Goal: Task Accomplishment & Management: Complete application form

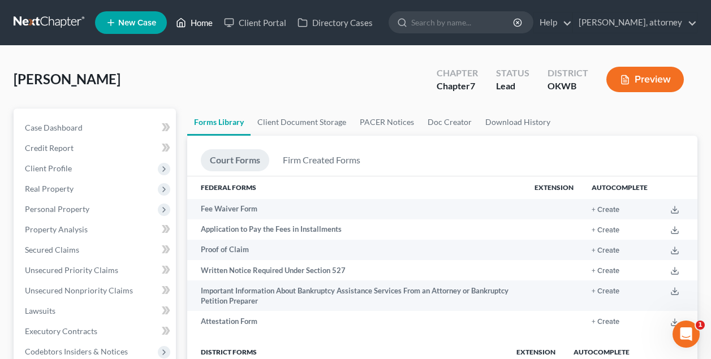
click at [205, 23] on link "Home" at bounding box center [194, 22] width 48 height 20
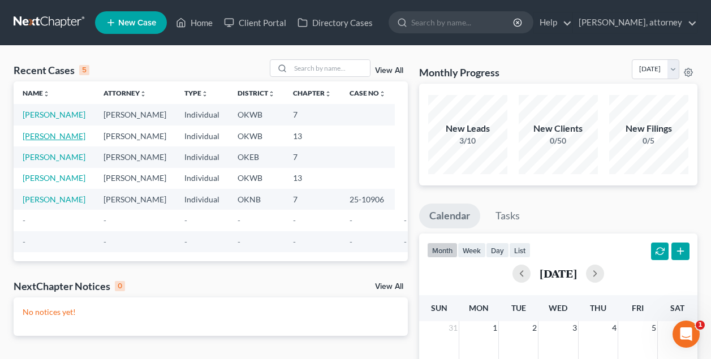
click at [55, 141] on link "[PERSON_NAME]" at bounding box center [54, 136] width 63 height 10
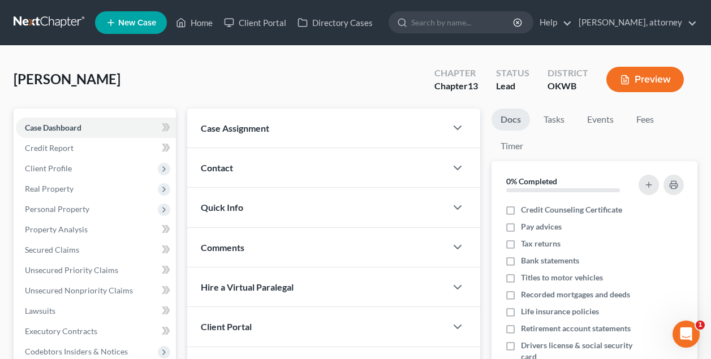
click at [173, 64] on div "[PERSON_NAME] Upgraded Chapter Chapter 13 Status Lead District OKWB Preview" at bounding box center [356, 83] width 684 height 49
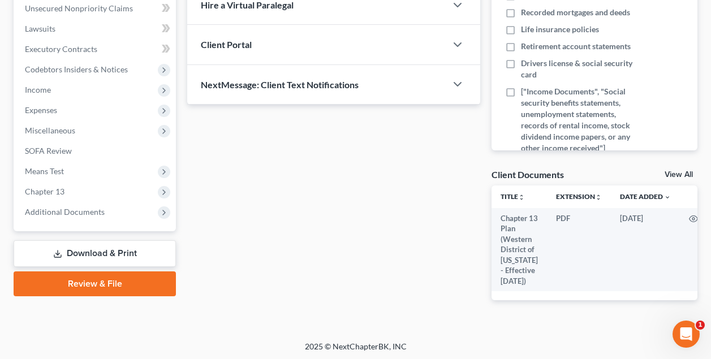
scroll to position [281, 0]
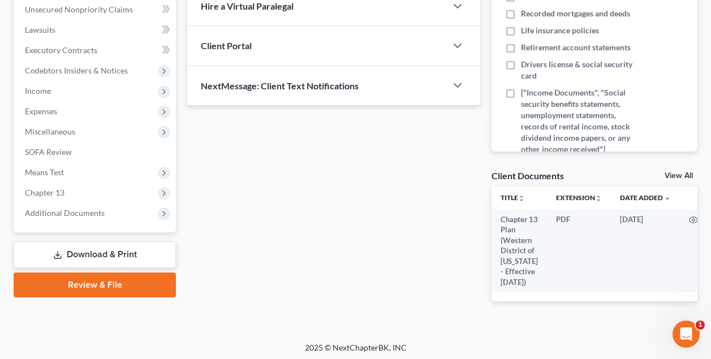
click at [121, 287] on link "Review & File" at bounding box center [95, 285] width 162 height 25
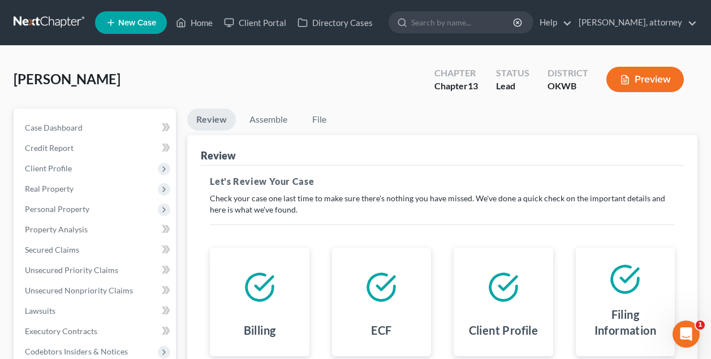
click at [405, 122] on ul "Review Assemble File" at bounding box center [442, 122] width 510 height 27
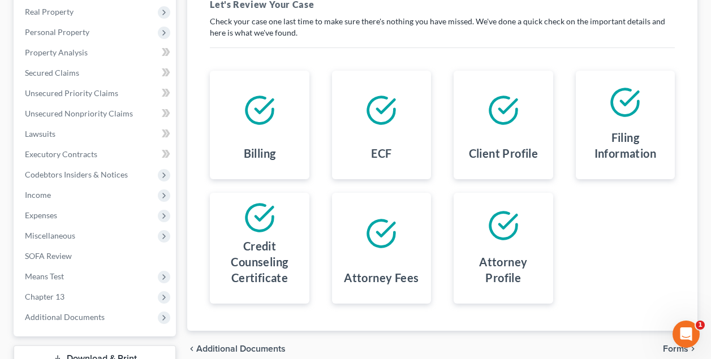
scroll to position [263, 0]
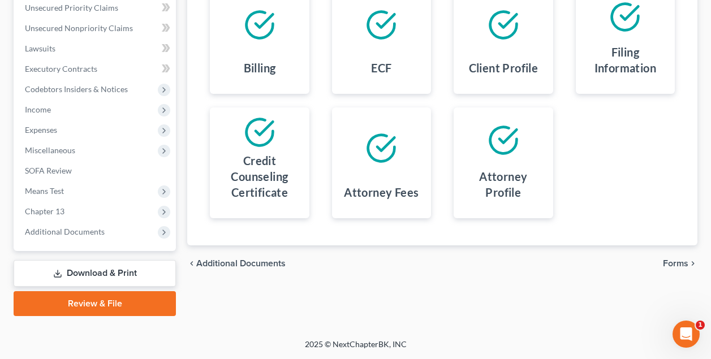
click at [679, 262] on span "Forms" at bounding box center [675, 263] width 25 height 9
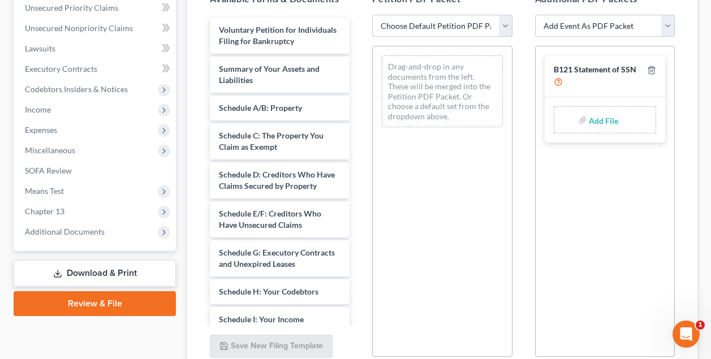
select select "0"
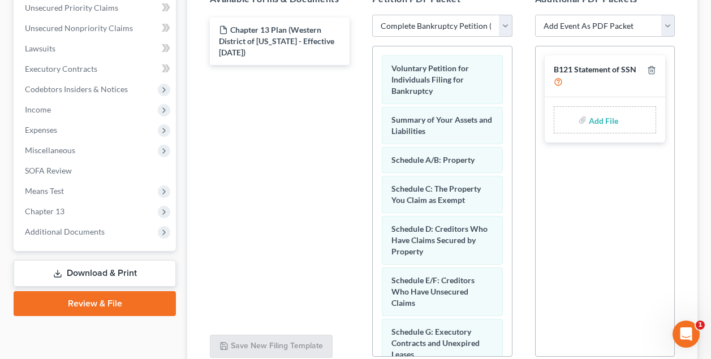
click at [599, 121] on input "file" at bounding box center [602, 120] width 27 height 20
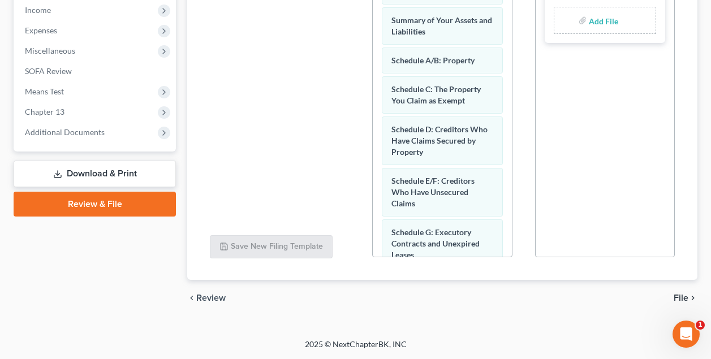
scroll to position [362, 0]
click at [681, 295] on span "File" at bounding box center [681, 298] width 15 height 9
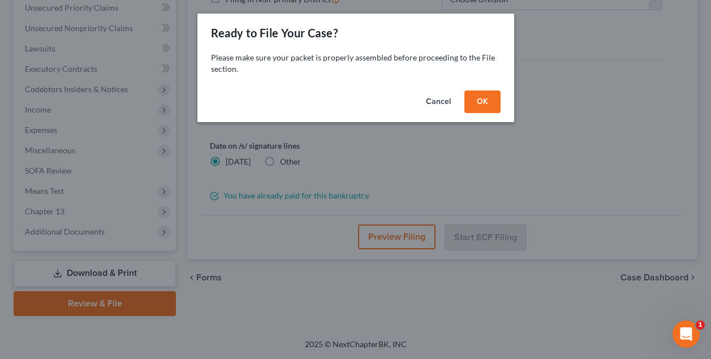
scroll to position [263, 0]
click at [486, 103] on button "OK" at bounding box center [483, 102] width 36 height 23
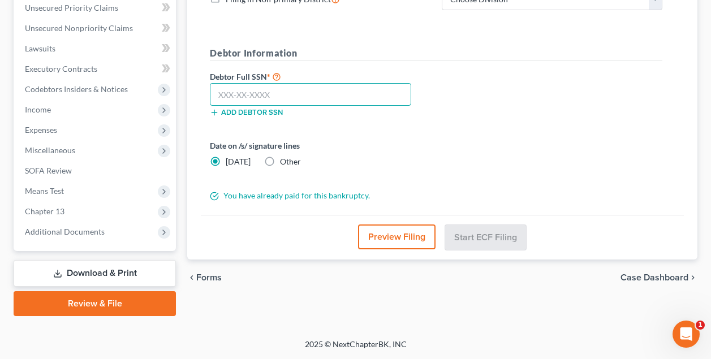
click at [345, 98] on input "text" at bounding box center [310, 94] width 201 height 23
type input "413-17-6892"
click at [347, 165] on div "Date on /s/ signature lines [DATE] Other" at bounding box center [320, 154] width 232 height 28
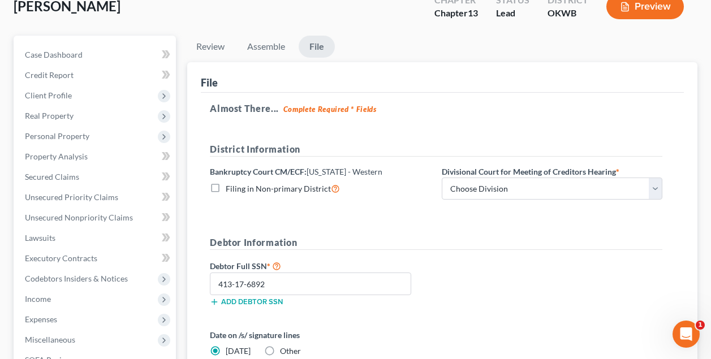
scroll to position [67, 0]
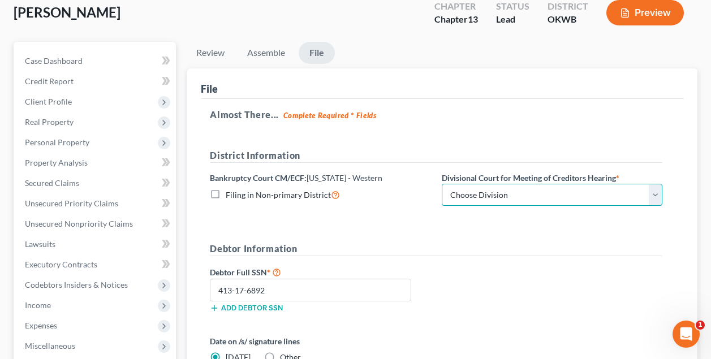
select select "0"
click at [480, 225] on form "District Information Bankruptcy Court CM/ECF: [US_STATE] - Western Filing in No…" at bounding box center [436, 273] width 453 height 249
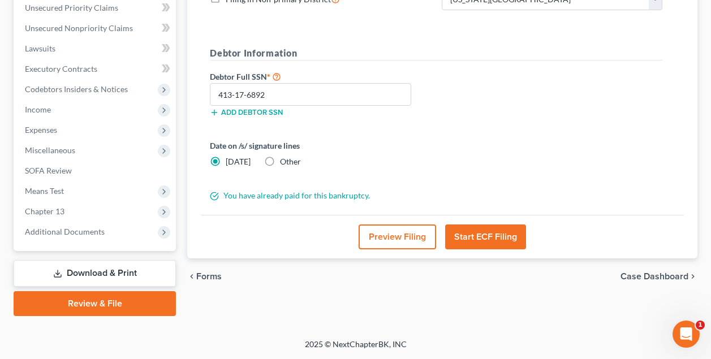
scroll to position [263, 0]
click at [489, 237] on button "Start ECF Filing" at bounding box center [485, 237] width 81 height 25
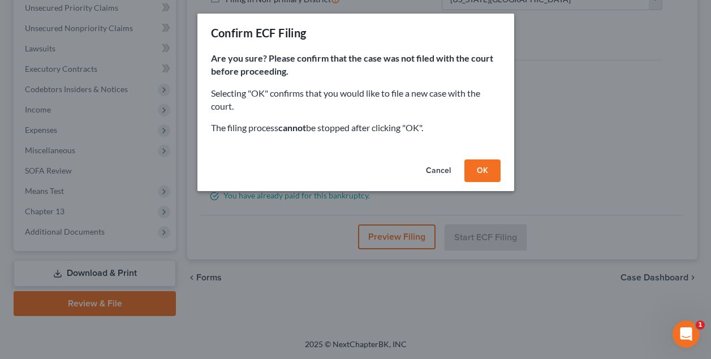
click at [483, 167] on button "OK" at bounding box center [483, 171] width 36 height 23
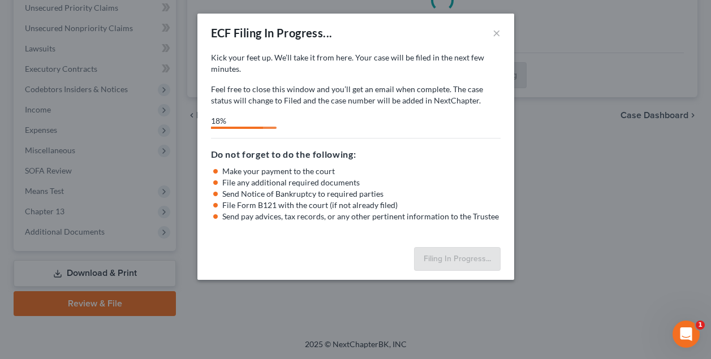
select select "0"
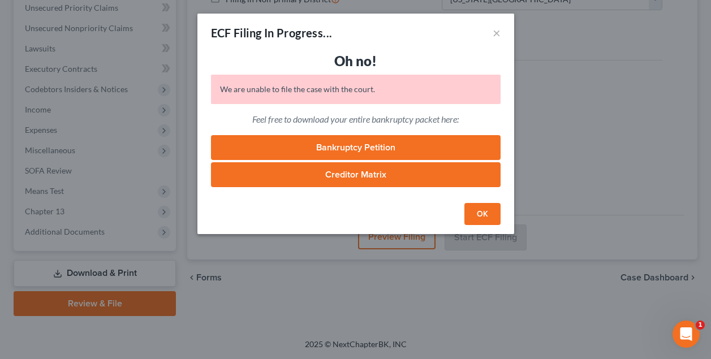
click at [478, 213] on button "OK" at bounding box center [483, 214] width 36 height 23
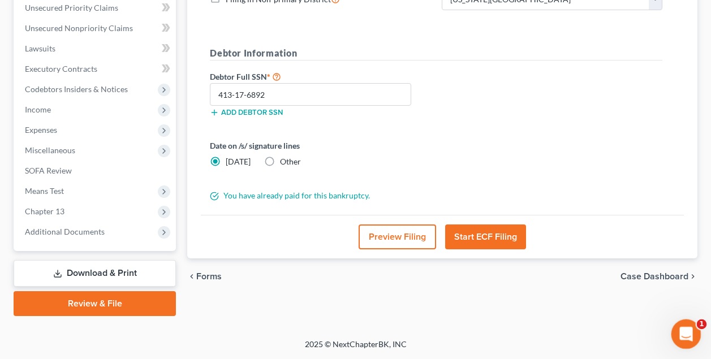
click at [684, 336] on icon "Open Intercom Messenger" at bounding box center [685, 333] width 19 height 19
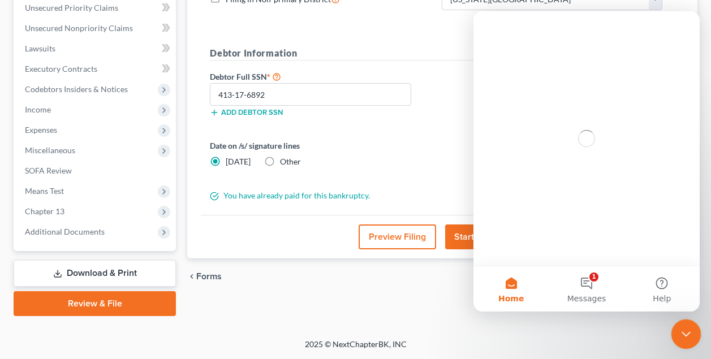
scroll to position [0, 0]
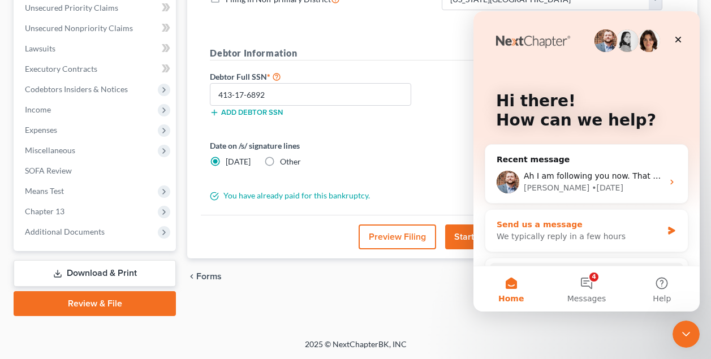
click at [611, 241] on div "We typically reply in a few hours" at bounding box center [580, 237] width 166 height 12
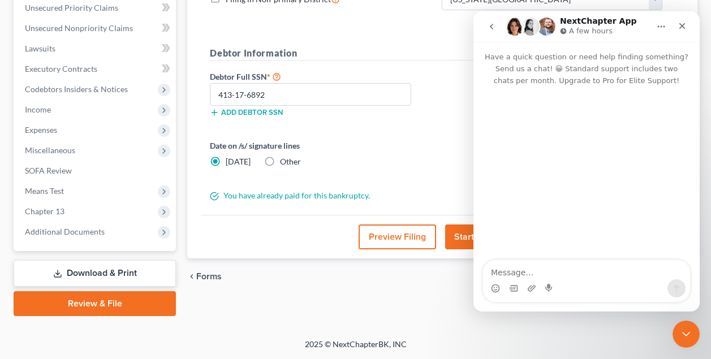
click at [556, 273] on textarea "Message…" at bounding box center [586, 269] width 207 height 19
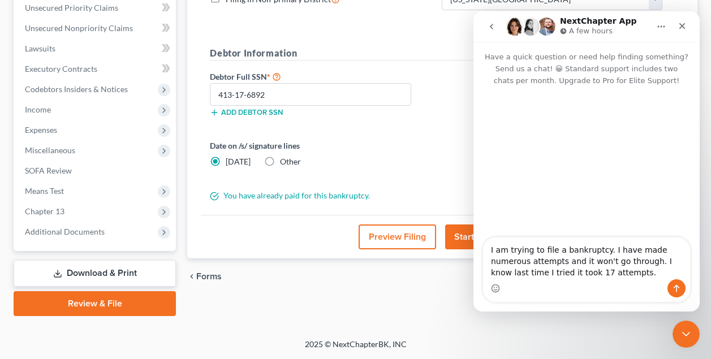
type textarea "I am trying to file a bankruptcy. I have made numerous attempts and it won't go…"
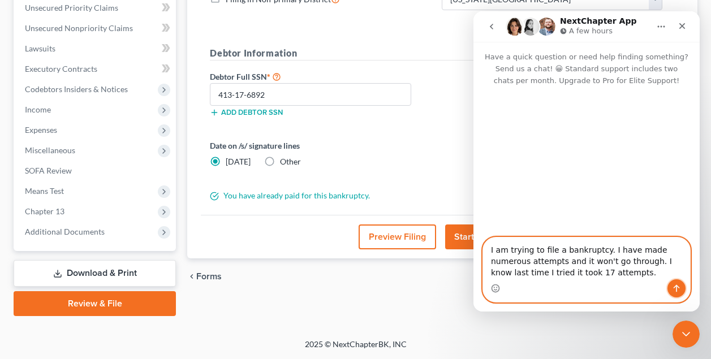
click at [678, 286] on icon "Send a message…" at bounding box center [676, 288] width 9 height 9
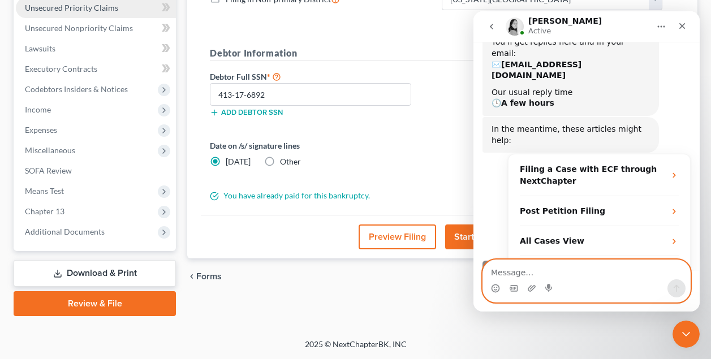
scroll to position [334, 0]
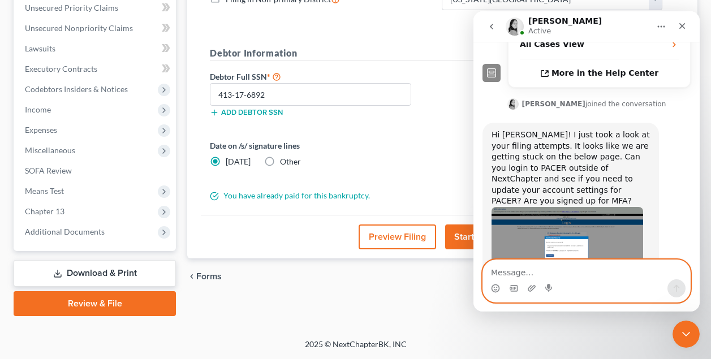
click at [540, 269] on textarea "Message…" at bounding box center [586, 269] width 207 height 19
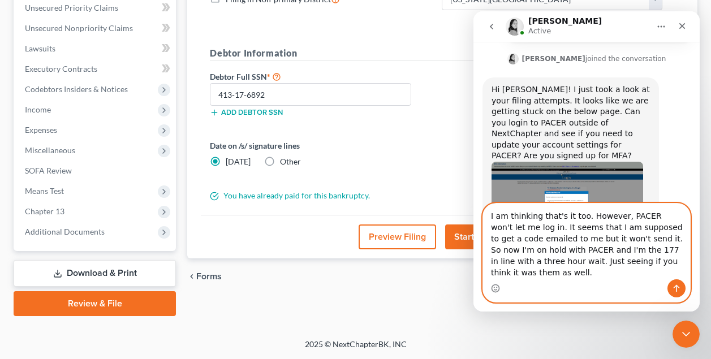
scroll to position [390, 0]
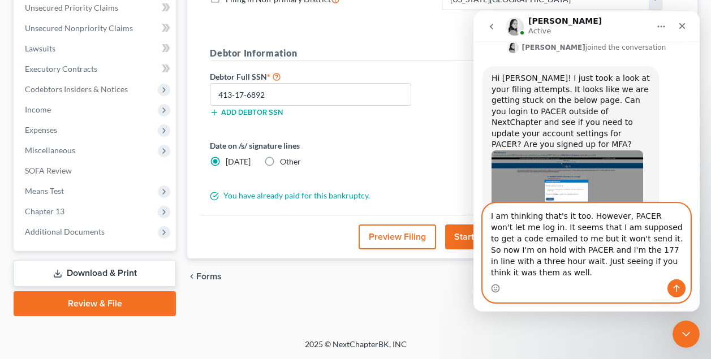
type textarea "I am thinking that's it too. However, PACER won't let me log in. It seems that …"
click at [675, 289] on icon "Send a message…" at bounding box center [676, 288] width 9 height 9
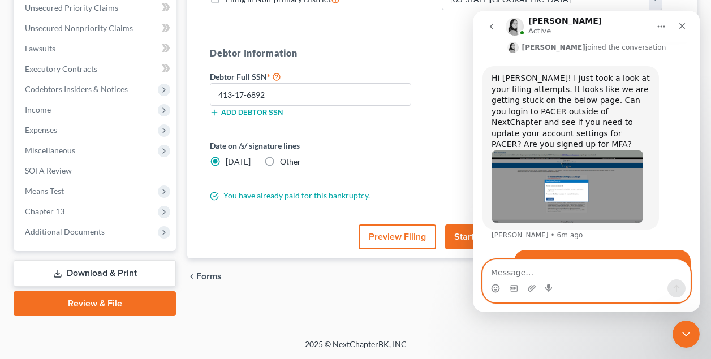
scroll to position [432, 0]
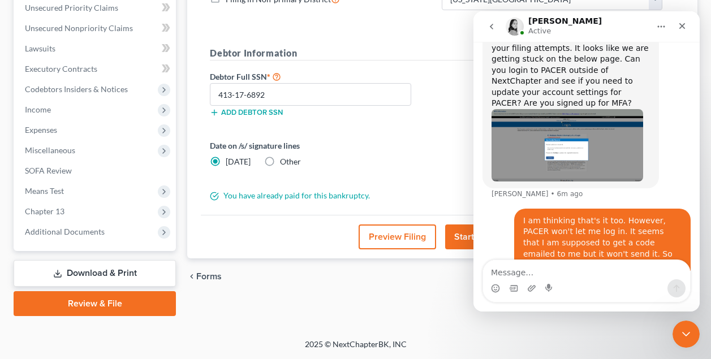
click at [685, 61] on div "Hi [PERSON_NAME]! I just took a look at your filing attempts. It looks like we …" at bounding box center [587, 117] width 208 height 184
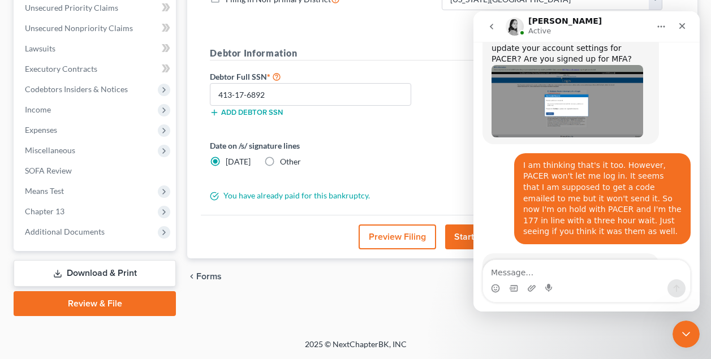
scroll to position [168, 0]
